Goal: Transaction & Acquisition: Obtain resource

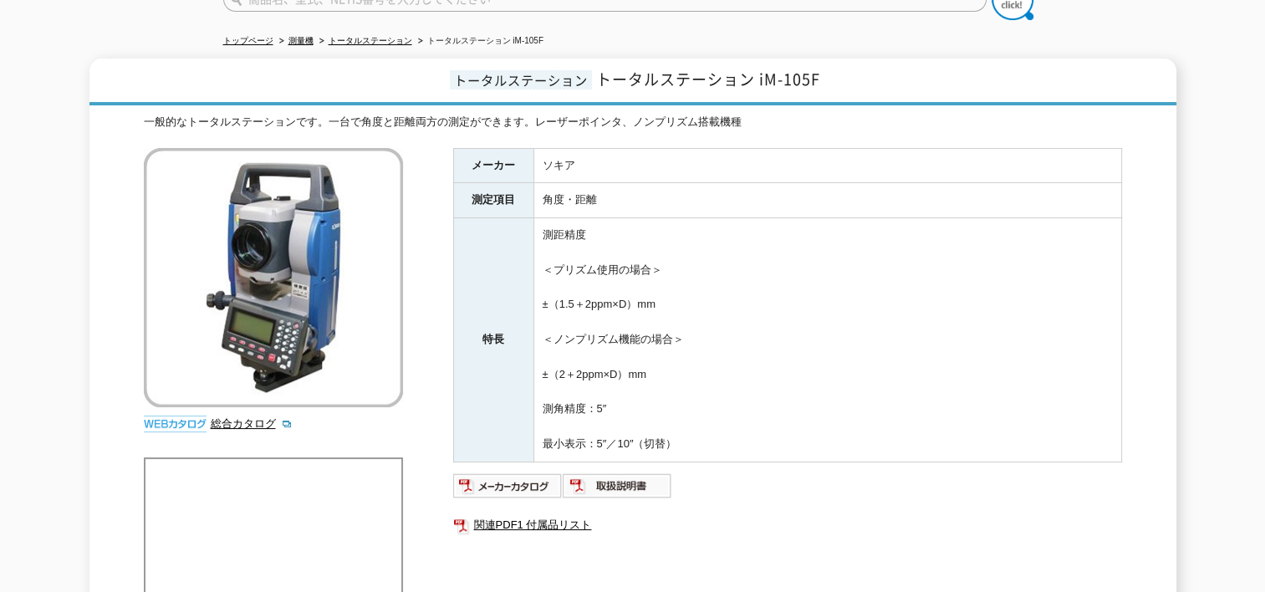
scroll to position [167, 0]
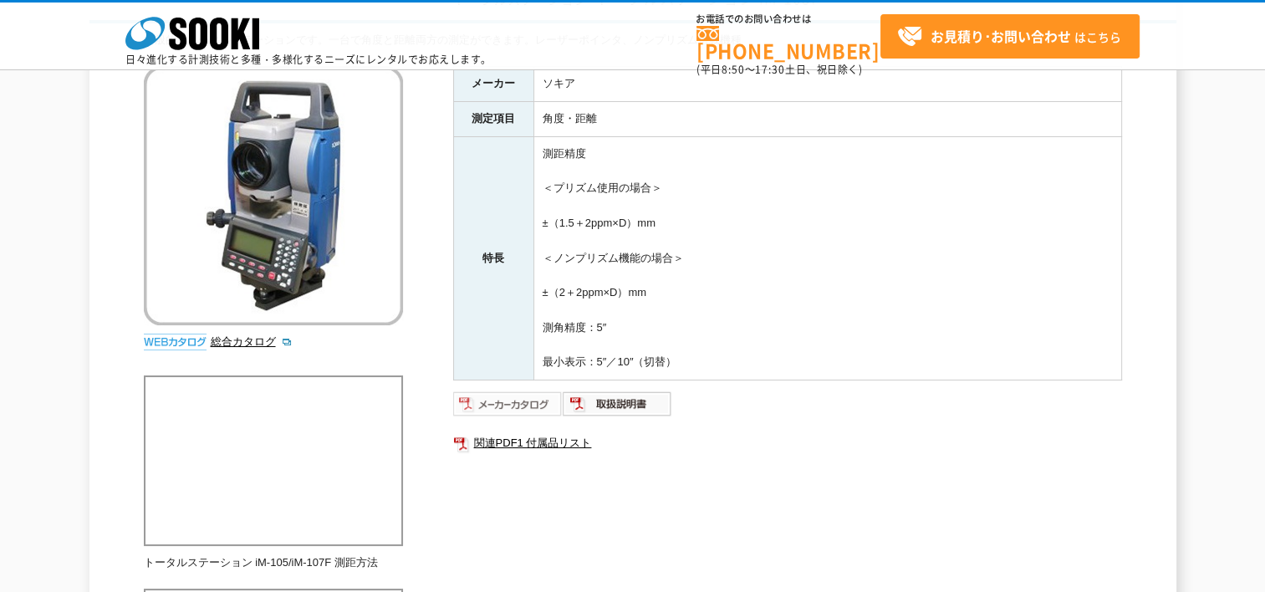
click at [544, 395] on img at bounding box center [508, 404] width 110 height 27
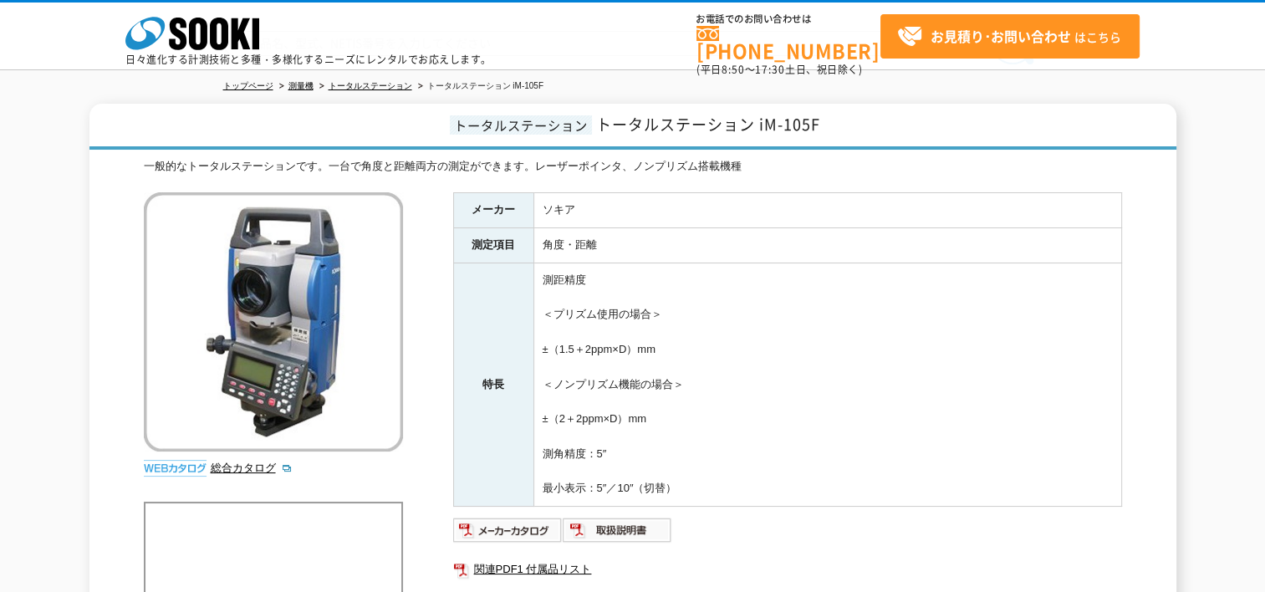
scroll to position [0, 0]
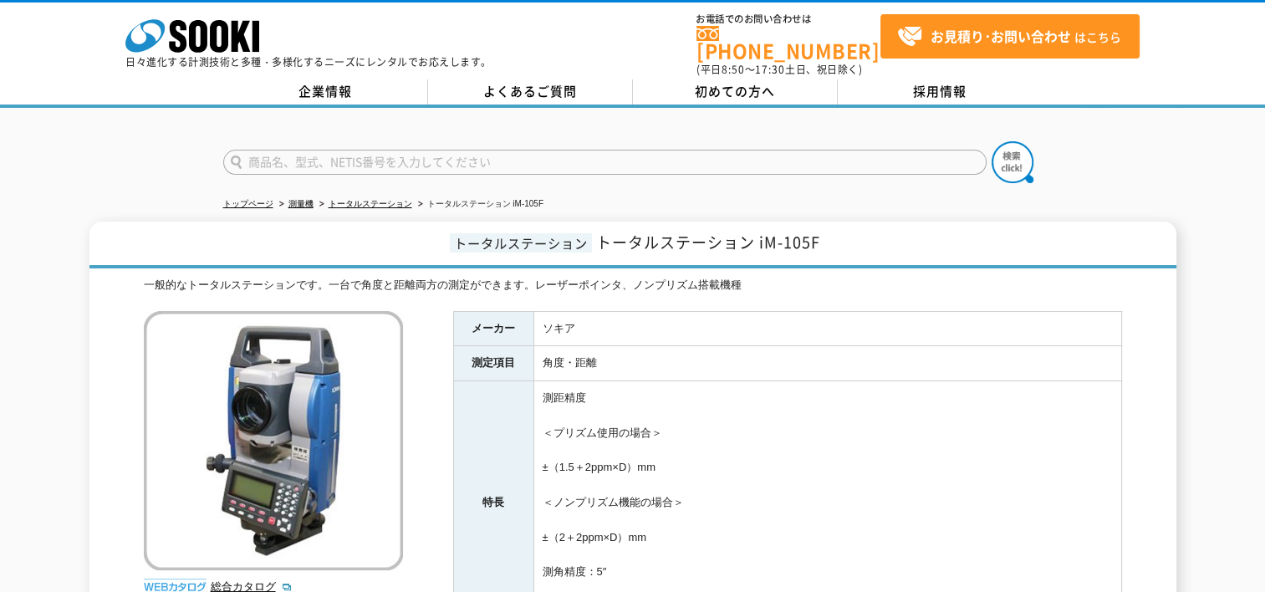
click at [457, 150] on input "text" at bounding box center [605, 162] width 764 height 25
type input "商品名、型式、NETIS番号を入力してください"
click at [407, 199] on link "トータルステーション" at bounding box center [371, 203] width 84 height 9
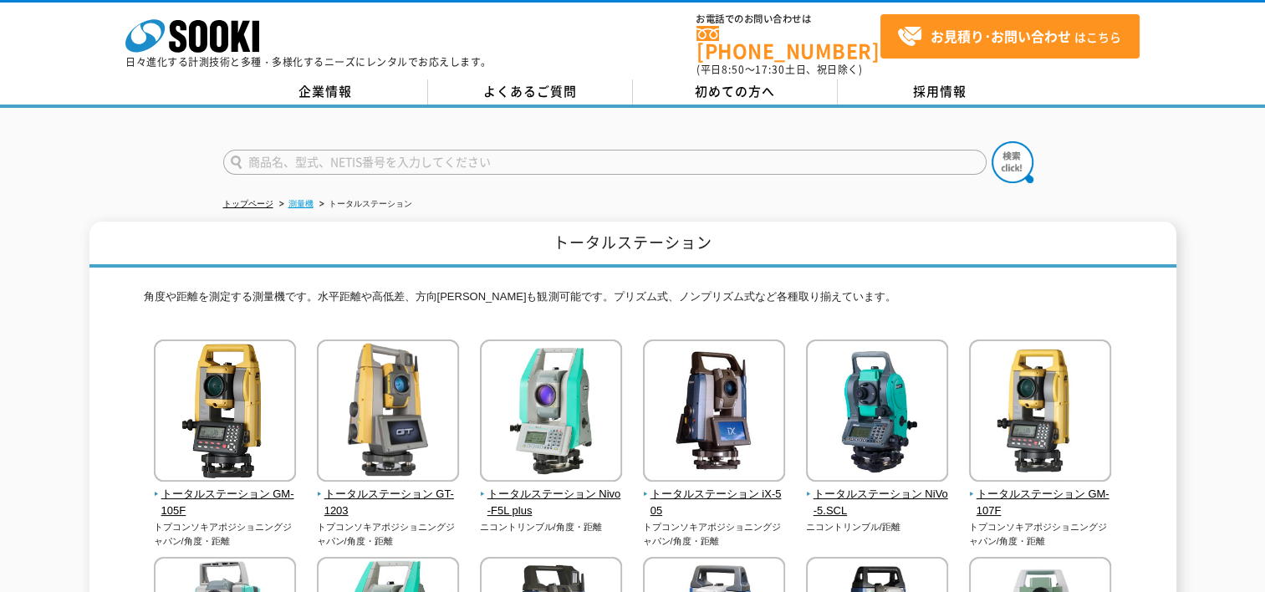
click at [299, 199] on link "測量機" at bounding box center [301, 203] width 25 height 9
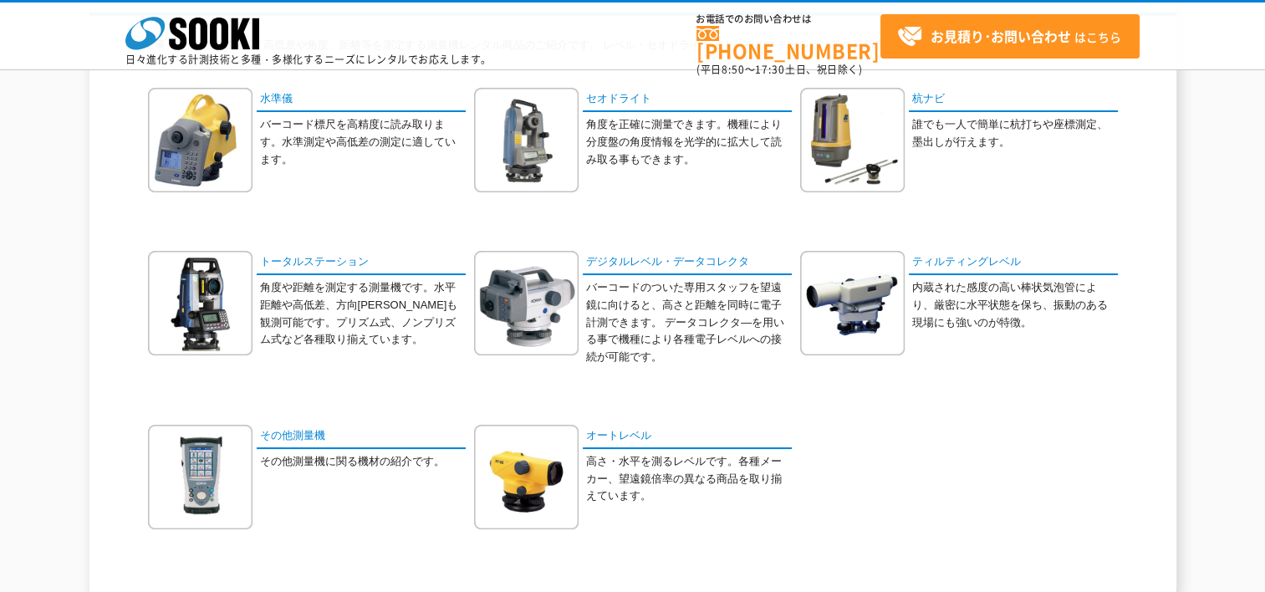
scroll to position [167, 0]
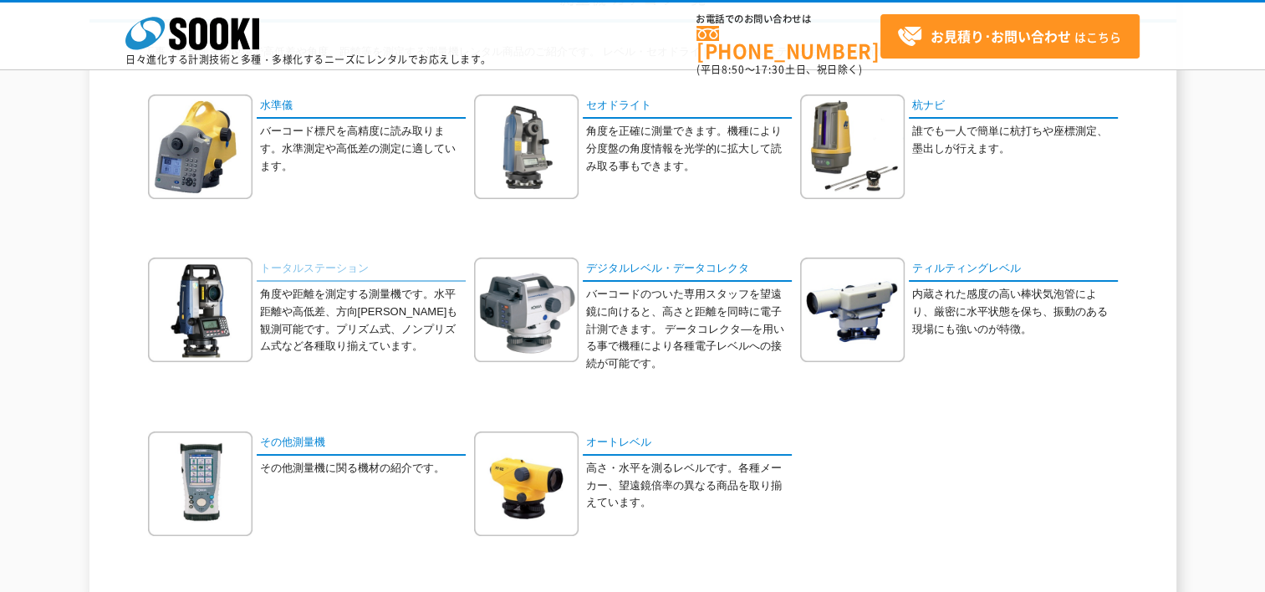
click at [347, 268] on link "トータルステーション" at bounding box center [361, 270] width 209 height 24
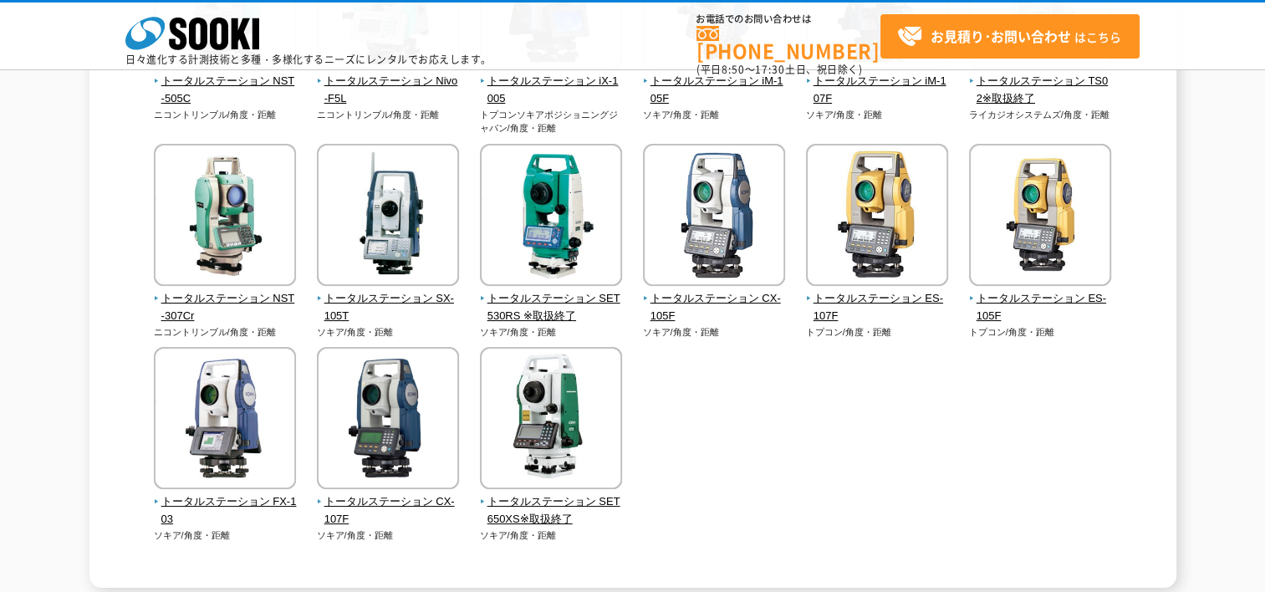
scroll to position [585, 0]
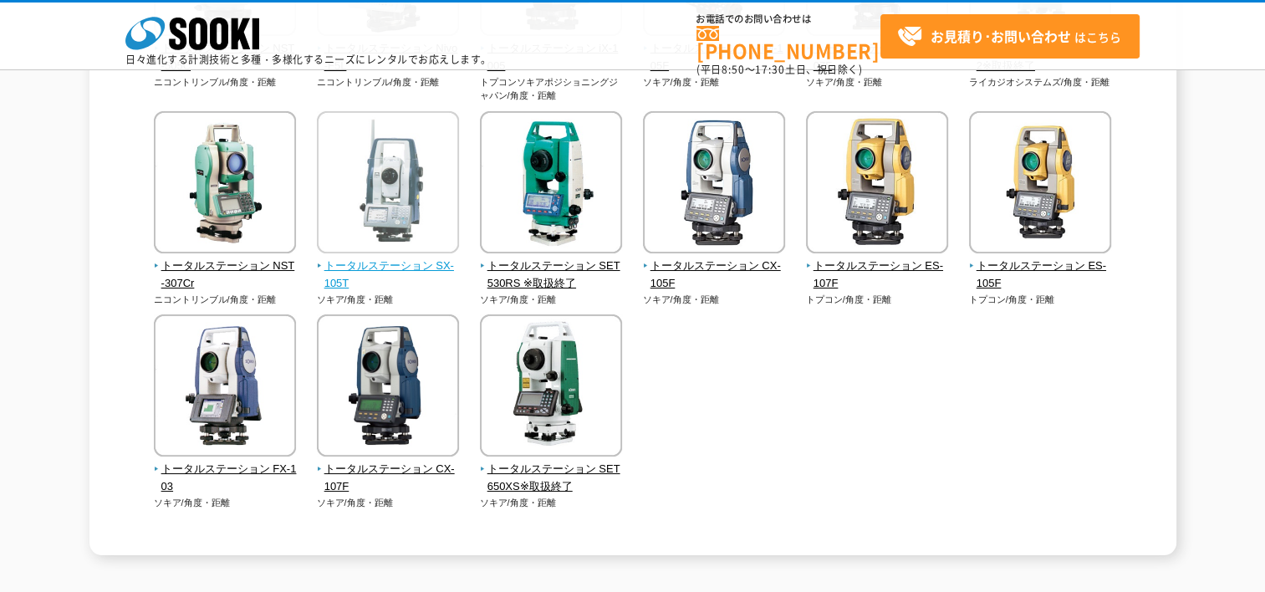
click at [399, 258] on span "トータルステーション SX-105T" at bounding box center [388, 275] width 143 height 35
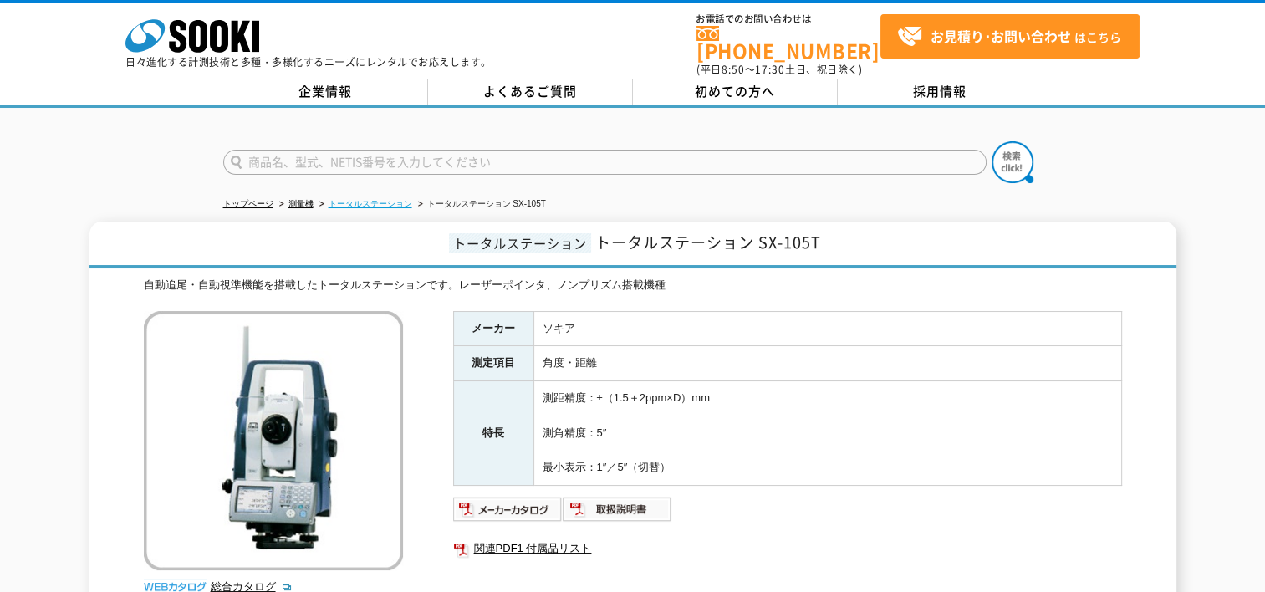
click at [396, 199] on link "トータルステーション" at bounding box center [371, 203] width 84 height 9
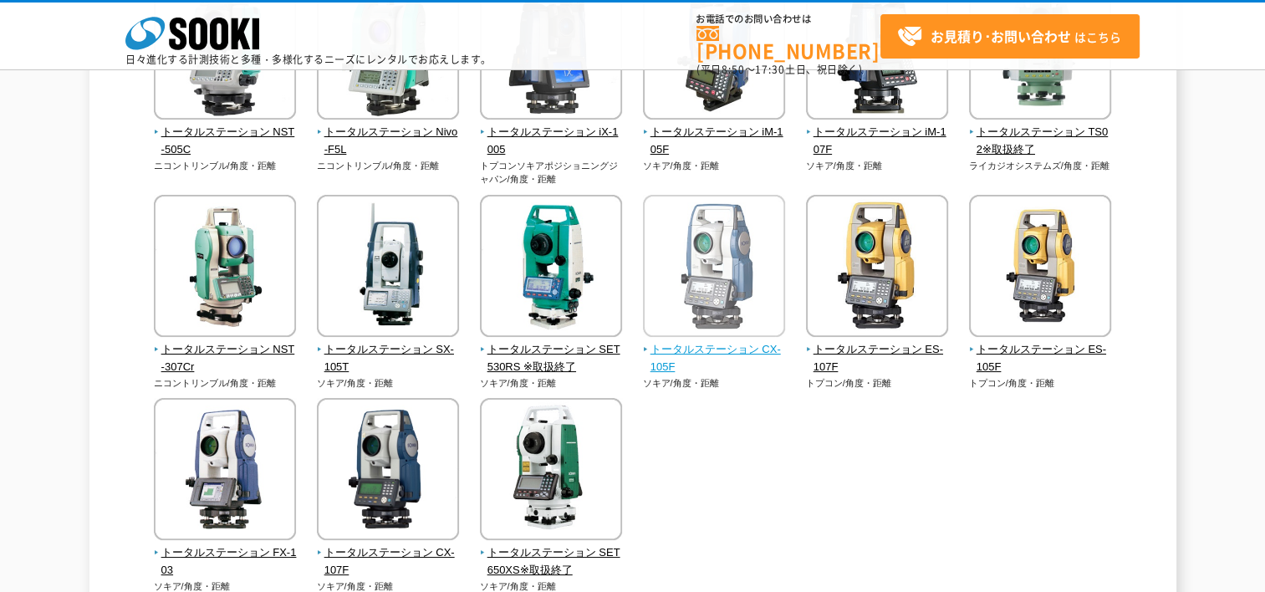
scroll to position [167, 0]
